Goal: Information Seeking & Learning: Learn about a topic

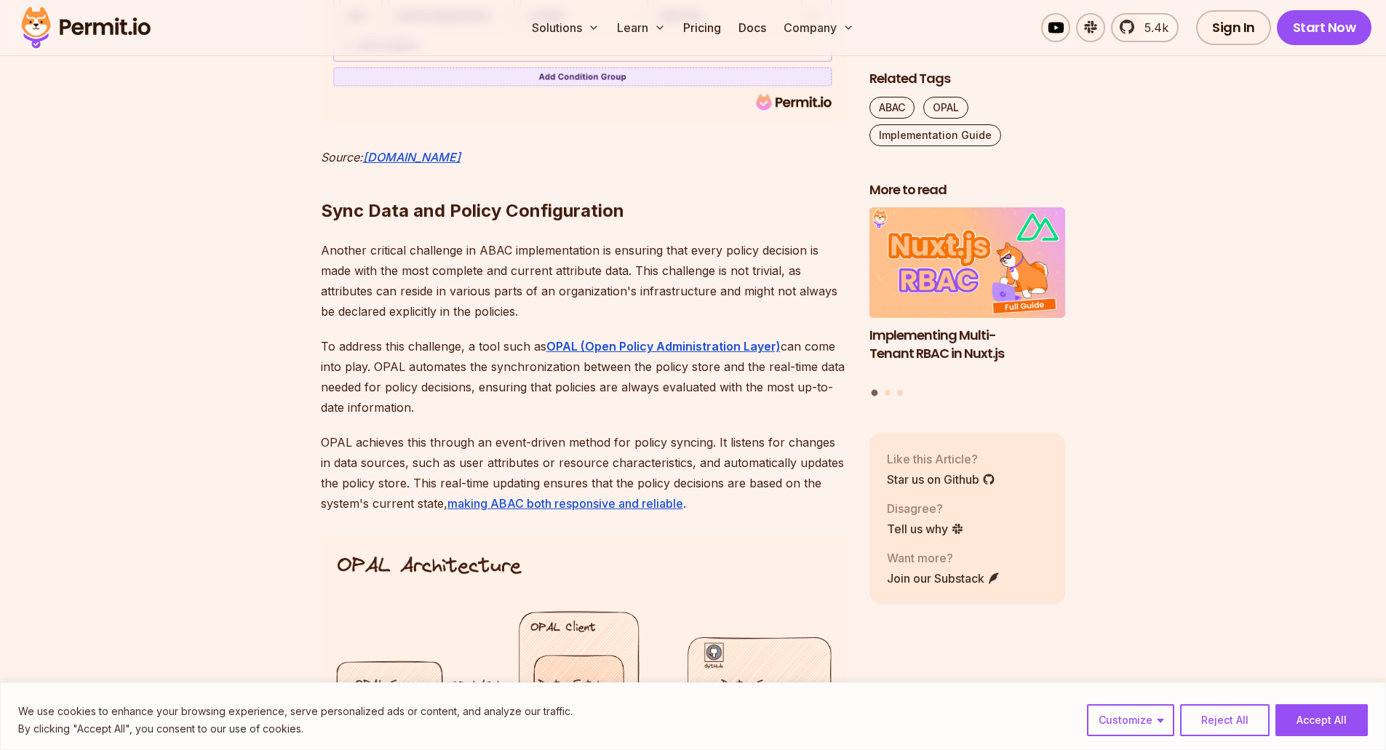
scroll to position [5203, 0]
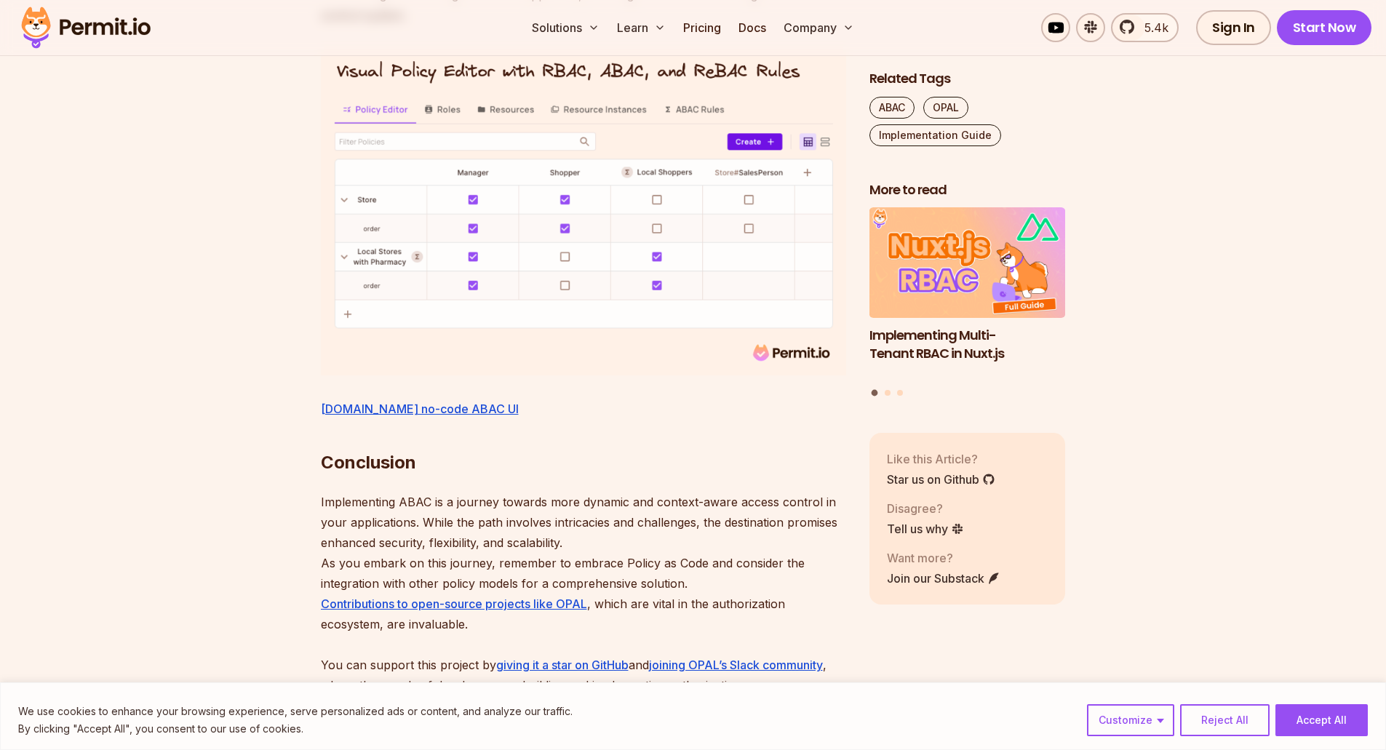
scroll to position [6412, 0]
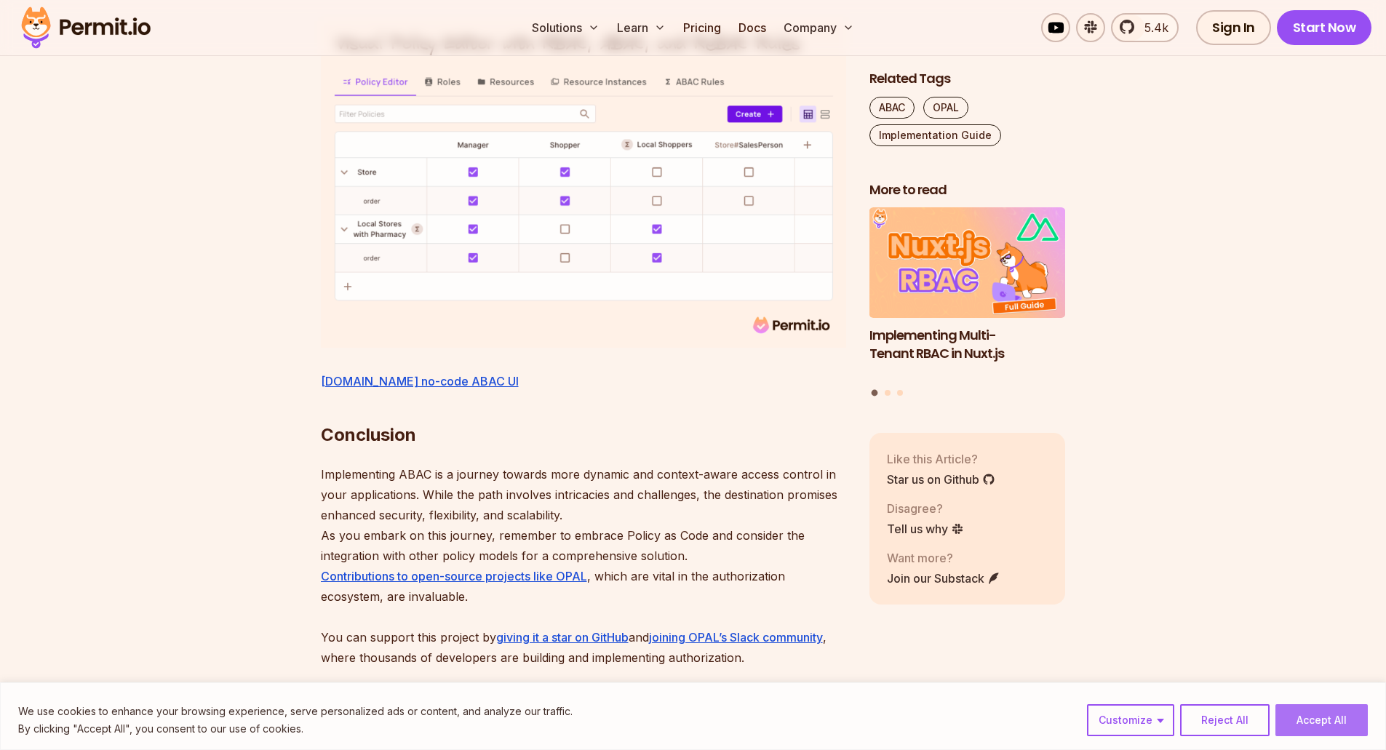
click at [1326, 717] on button "Accept All" at bounding box center [1321, 720] width 92 height 32
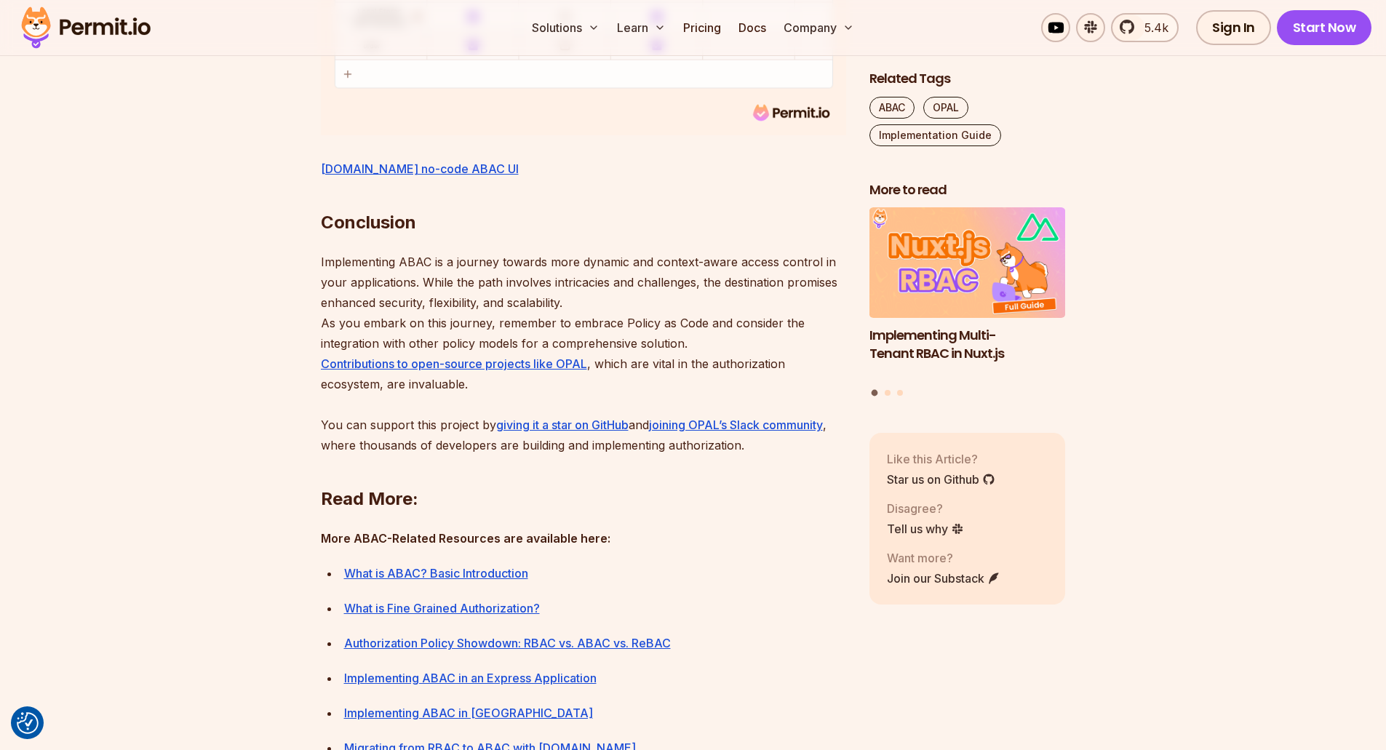
scroll to position [6631, 0]
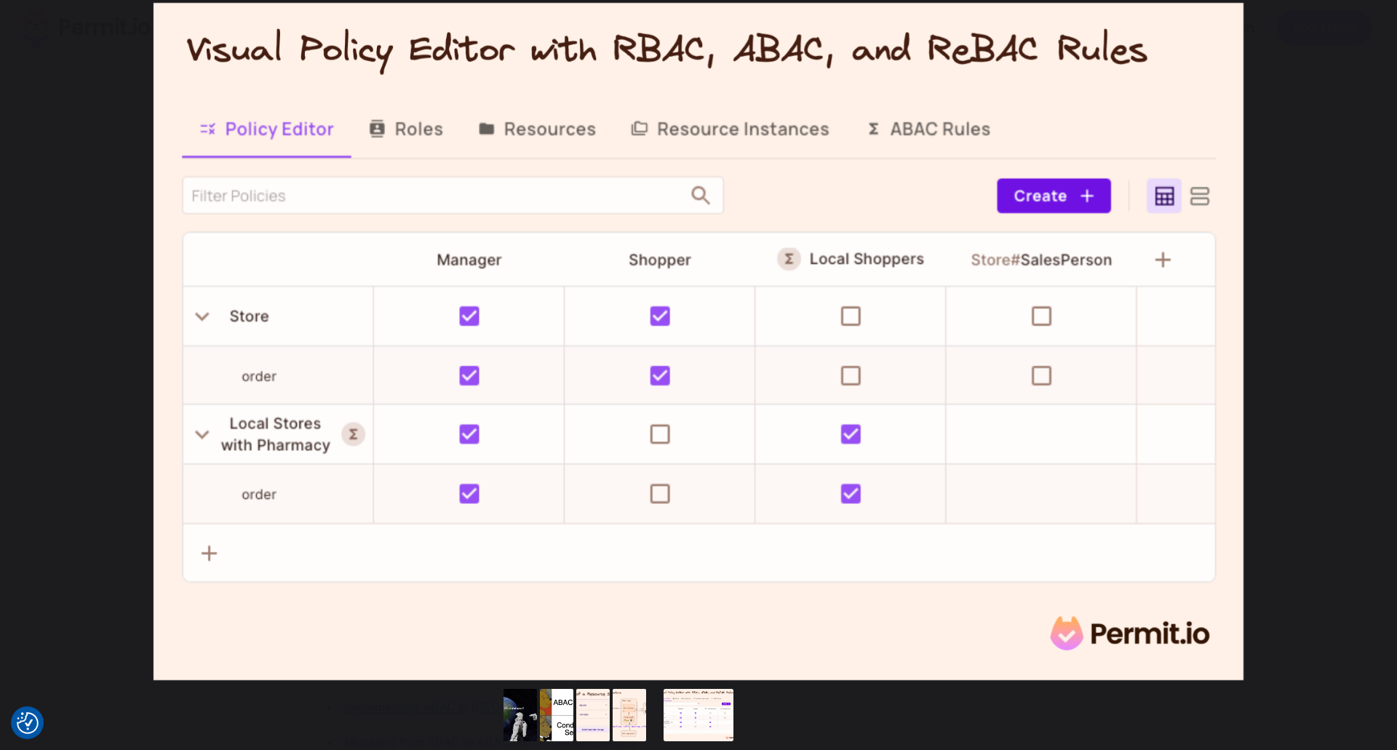
click at [489, 412] on img "You can close this modal content with the ESC key" at bounding box center [697, 341] width 1089 height 677
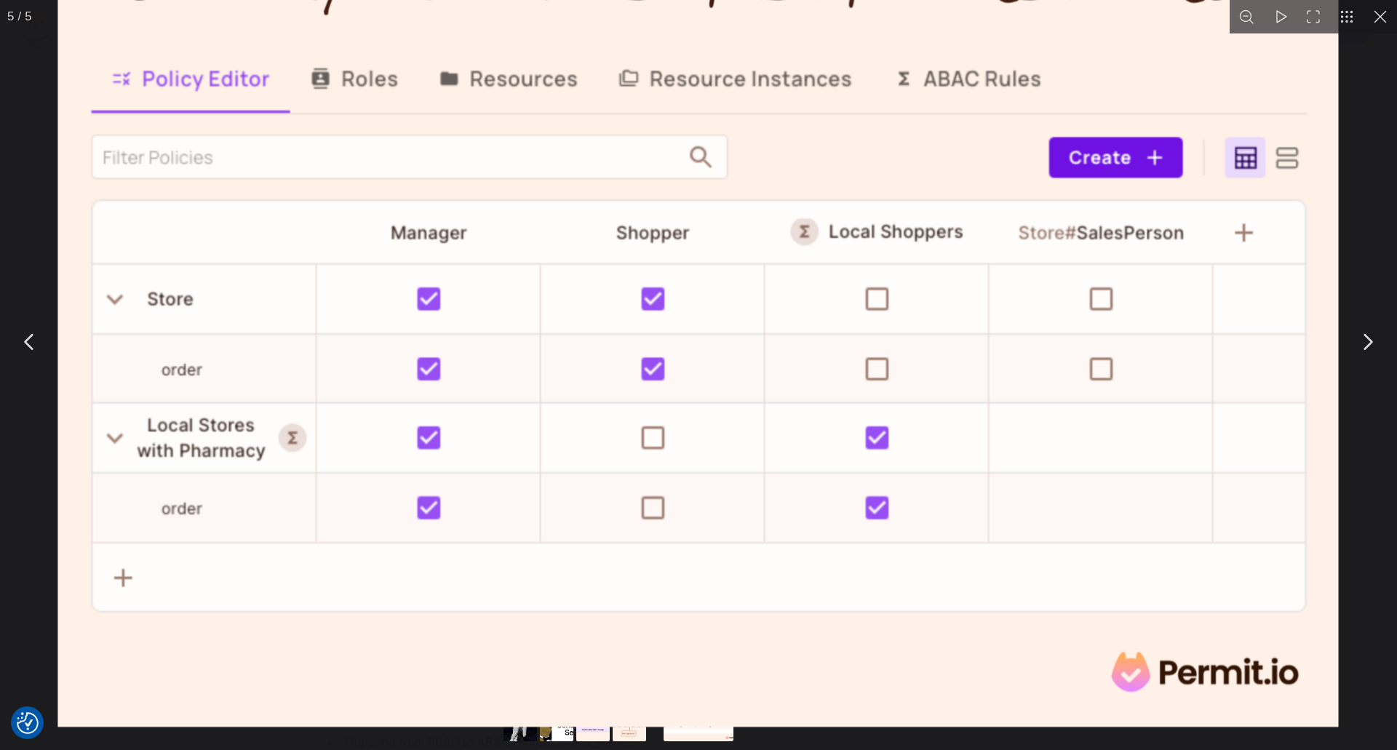
click at [489, 412] on img "You can close this modal content with the ESC key" at bounding box center [698, 329] width 1281 height 796
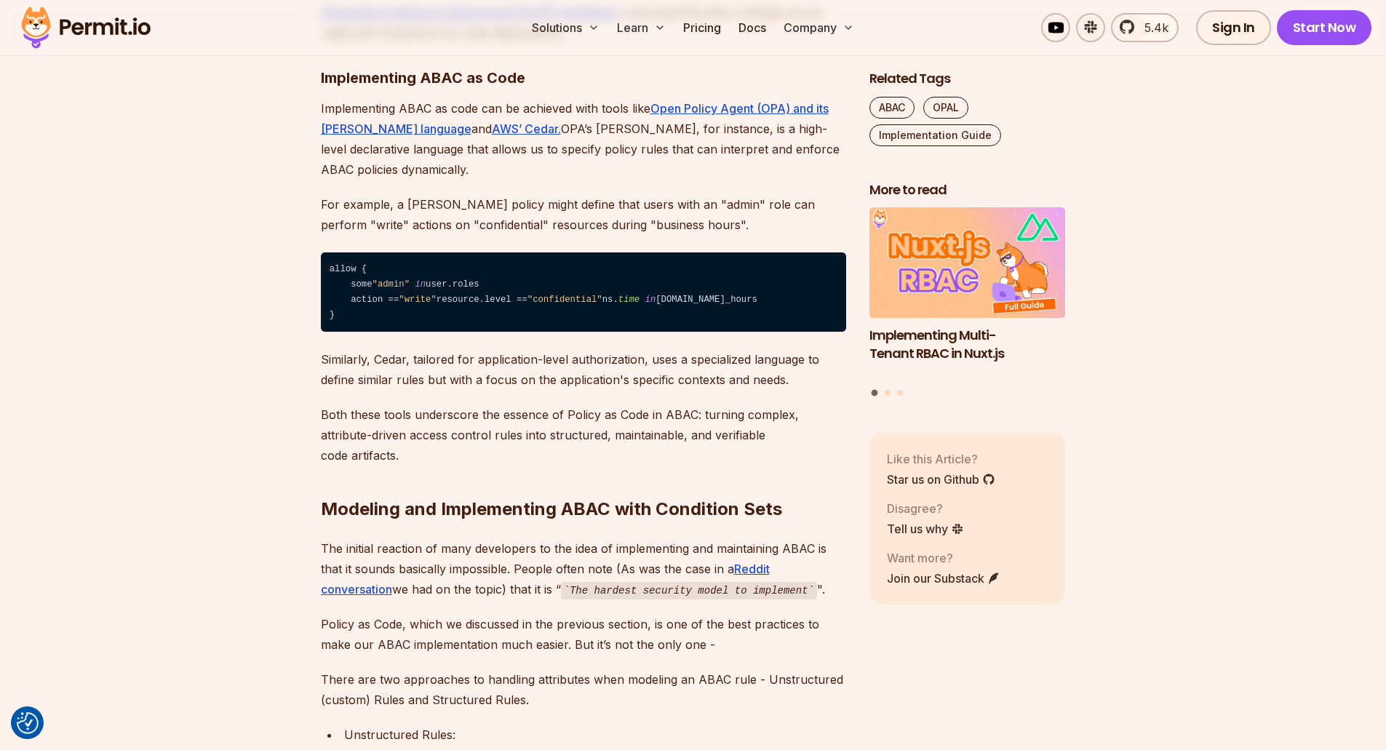
scroll to position [2633, 0]
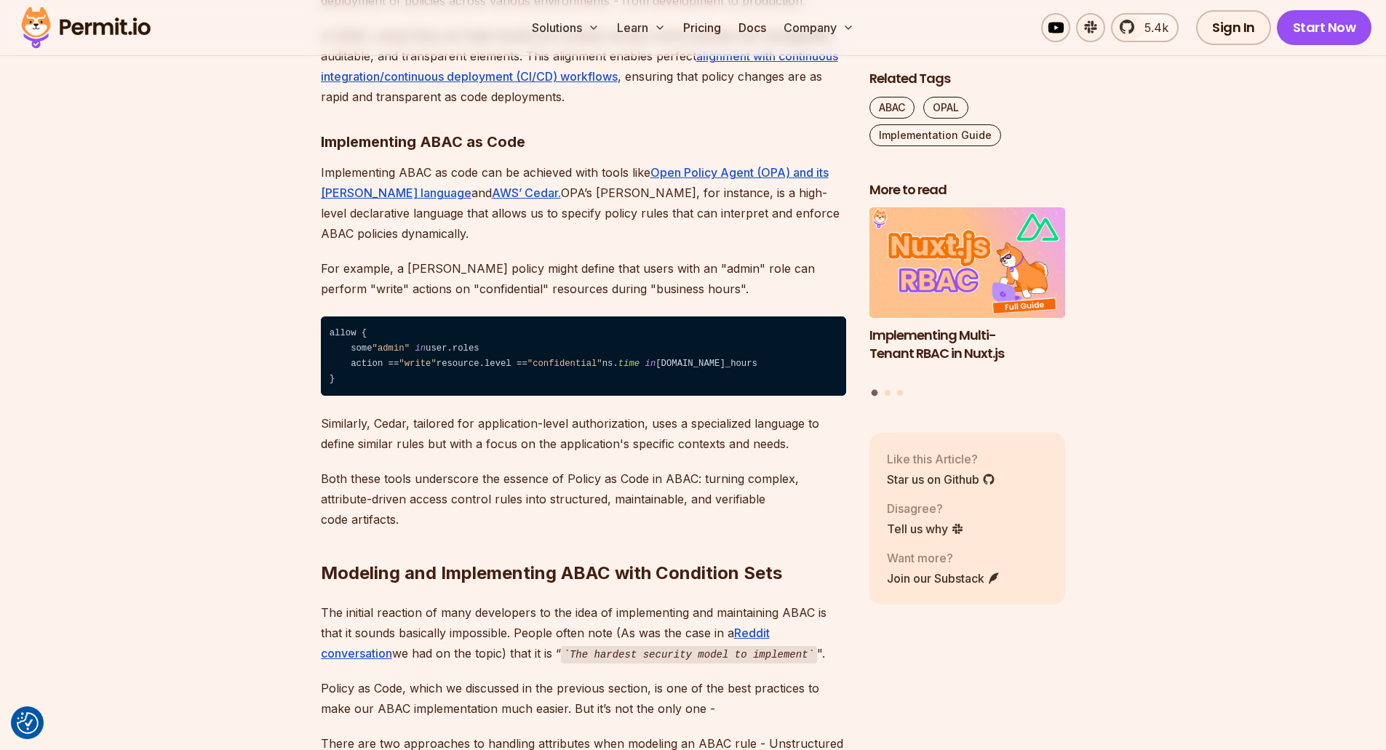
drag, startPoint x: 644, startPoint y: 429, endPoint x: 652, endPoint y: 422, distance: 11.4
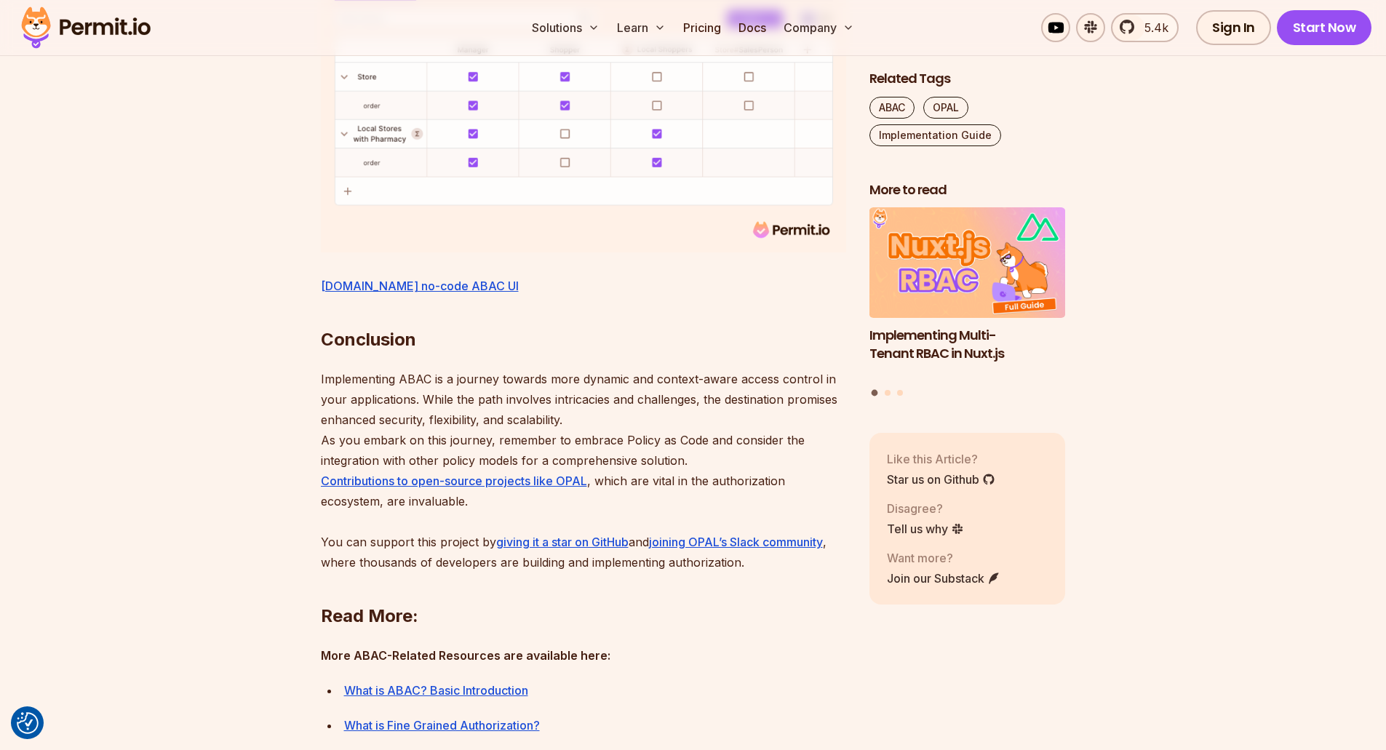
scroll to position [6545, 0]
